Goal: Transaction & Acquisition: Purchase product/service

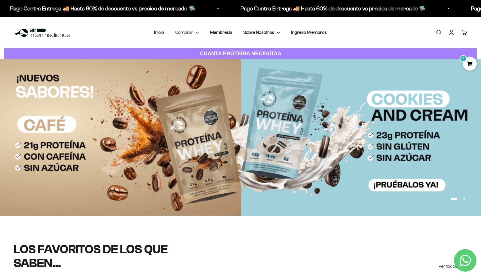
click at [186, 35] on summary "Comprar" at bounding box center [187, 32] width 24 height 7
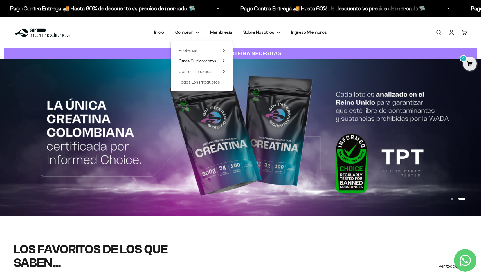
click at [191, 60] on span "Otros Suplementos" at bounding box center [197, 60] width 38 height 5
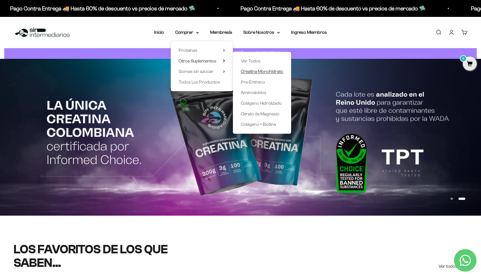
click at [261, 71] on span "Creatina Monohidrato" at bounding box center [262, 71] width 42 height 5
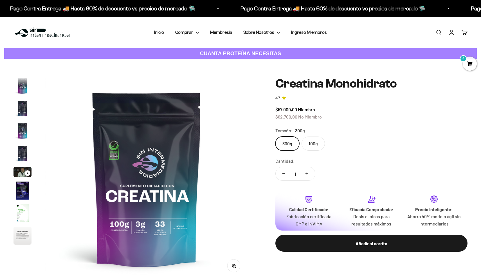
scroll to position [23, 0]
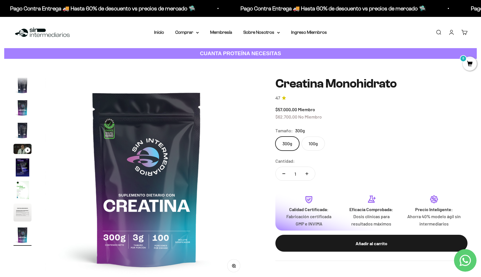
click at [316, 144] on label "100g" at bounding box center [312, 143] width 23 height 14
click at [275, 136] on input "100g" at bounding box center [275, 136] width 0 height 0
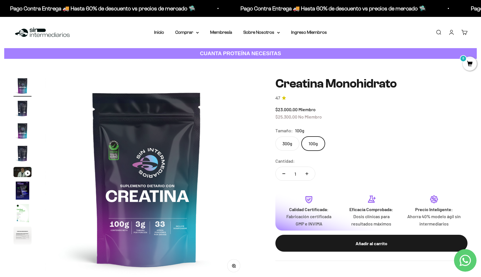
click at [288, 143] on label "300g" at bounding box center [287, 143] width 24 height 14
click at [275, 136] on input "300g" at bounding box center [275, 136] width 0 height 0
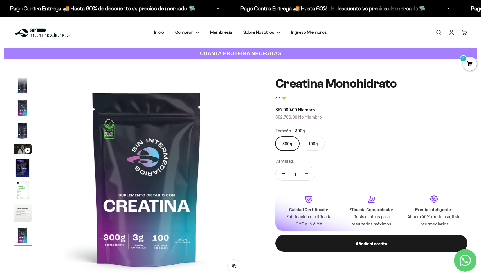
scroll to position [23, 0]
click at [308, 143] on label "100g" at bounding box center [312, 143] width 23 height 14
click at [275, 136] on input "100g" at bounding box center [275, 136] width 0 height 0
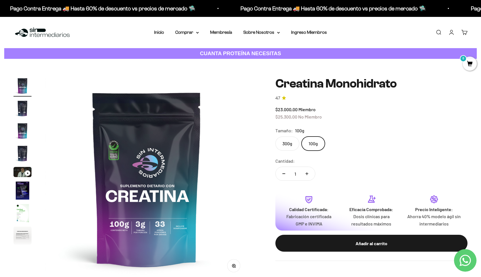
click at [287, 142] on label "300g" at bounding box center [287, 143] width 24 height 14
click at [275, 136] on input "300g" at bounding box center [275, 136] width 0 height 0
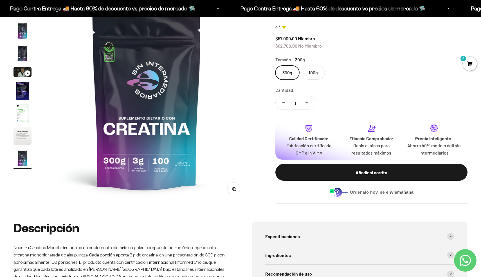
scroll to position [77, 0]
click at [316, 75] on label "100g" at bounding box center [312, 72] width 23 height 14
click at [275, 65] on input "100g" at bounding box center [275, 65] width 0 height 0
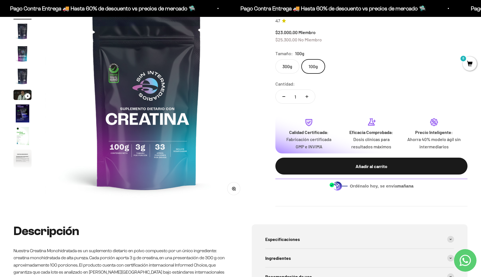
click at [286, 69] on label "300g" at bounding box center [287, 66] width 24 height 14
click at [275, 59] on input "300g" at bounding box center [275, 59] width 0 height 0
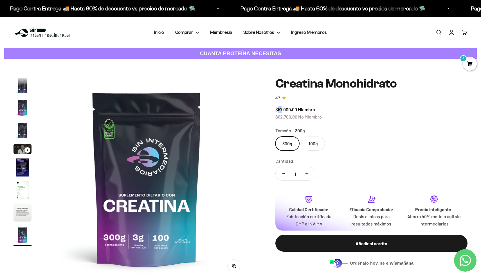
drag, startPoint x: 277, startPoint y: 109, endPoint x: 282, endPoint y: 108, distance: 4.9
click at [282, 108] on span "$57.000,00" at bounding box center [286, 109] width 22 height 5
